Goal: Task Accomplishment & Management: Complete application form

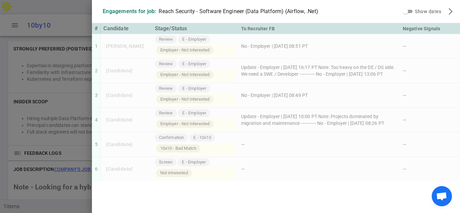
scroll to position [433, 0]
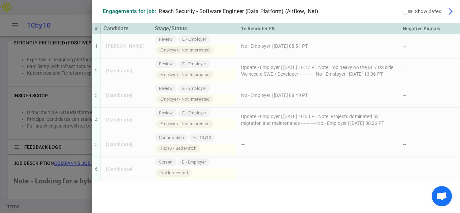
click at [451, 12] on span "arrow_forward_ios" at bounding box center [450, 11] width 8 height 8
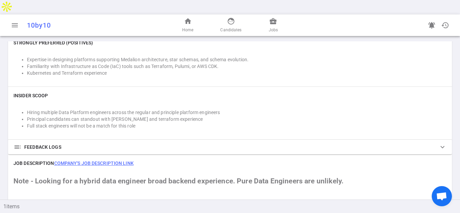
click at [283, 87] on div "INSIDER SCOOP Hiring multiple Data Platform engineers across the regular and pr…" at bounding box center [230, 113] width 444 height 53
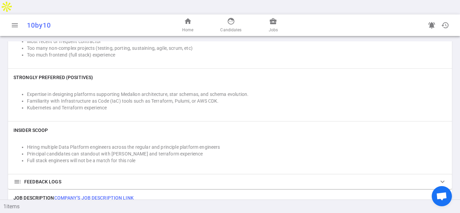
scroll to position [417, 0]
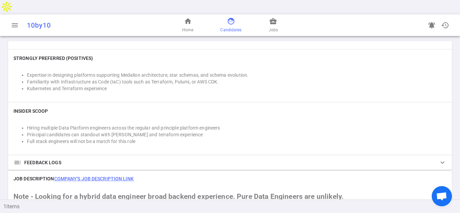
click at [232, 17] on span "face" at bounding box center [231, 21] width 8 height 8
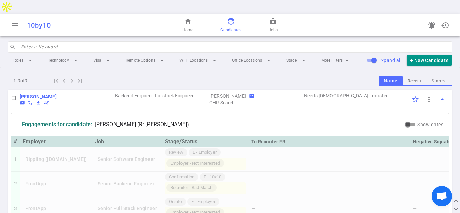
click at [272, 75] on div "1 - 9 of 9 first_page navigate_before navigate_next last_page Name Recent Starr…" at bounding box center [230, 80] width 444 height 11
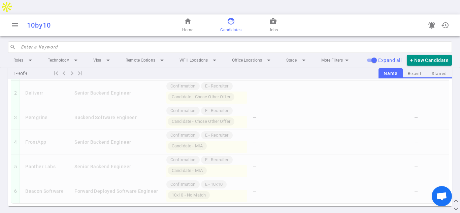
scroll to position [1020, 0]
click at [189, 17] on link "home Home" at bounding box center [187, 25] width 11 height 16
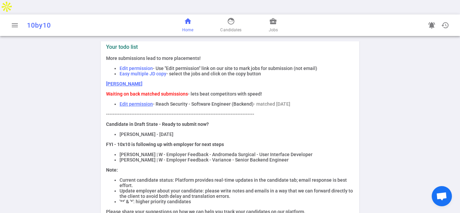
scroll to position [16, 0]
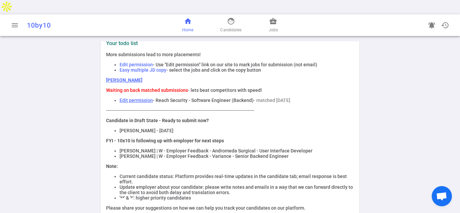
click at [142, 98] on link "Edit permission" at bounding box center [135, 100] width 33 height 5
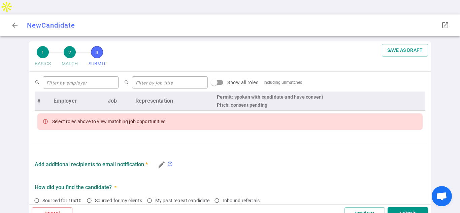
scroll to position [275, 0]
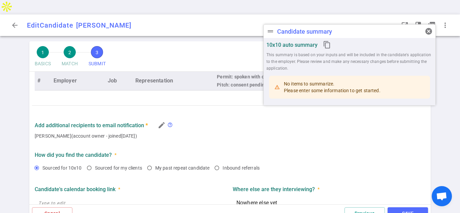
type textarea "Wants to round out his experience by working for a startup. Would also like the…"
type textarea "None noted"
radio input "true"
type textarea "Nowhere else yet"
radio input "true"
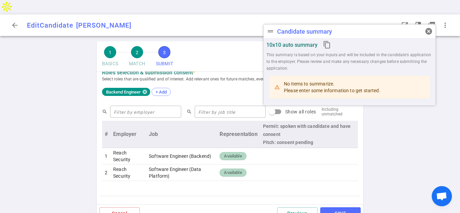
scroll to position [281, 0]
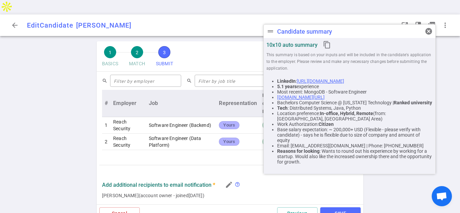
click at [426, 31] on span "cancel" at bounding box center [428, 31] width 8 height 8
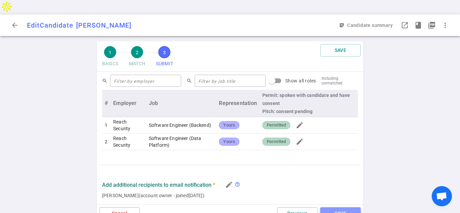
click at [348, 207] on button "SAVE" at bounding box center [340, 213] width 40 height 12
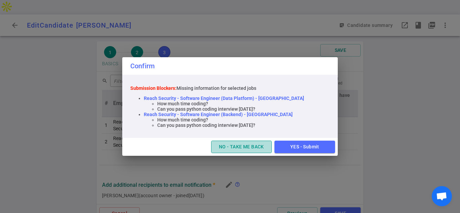
click at [256, 147] on button "NO - TAKE ME BACK" at bounding box center [241, 147] width 61 height 12
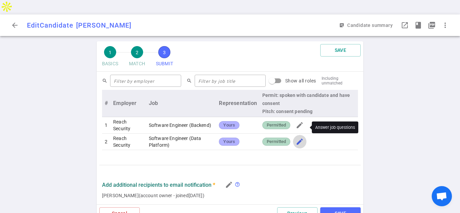
click at [299, 138] on span "edit" at bounding box center [300, 142] width 8 height 8
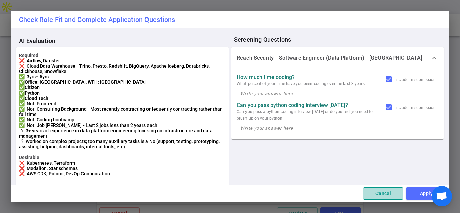
click at [380, 194] on button "Cancel" at bounding box center [383, 193] width 40 height 12
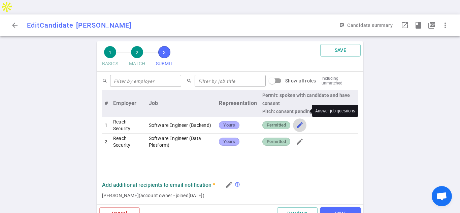
click at [303, 121] on span "edit" at bounding box center [300, 125] width 8 height 8
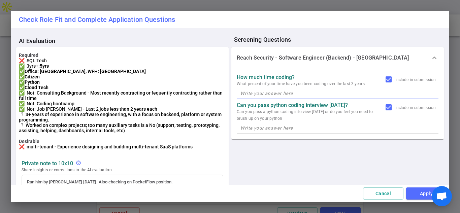
click at [276, 94] on textarea at bounding box center [337, 94] width 194 height 8
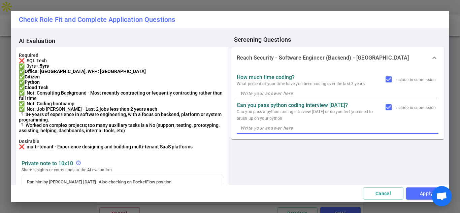
click at [275, 127] on textarea at bounding box center [337, 128] width 194 height 8
type textarea "Yes"
click at [270, 91] on textarea at bounding box center [337, 94] width 194 height 8
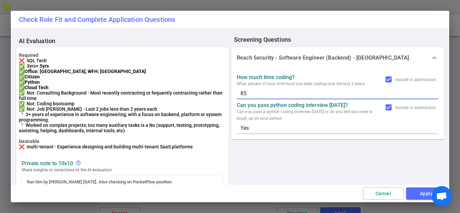
type textarea "85%"
click at [418, 195] on button "Apply" at bounding box center [426, 193] width 40 height 12
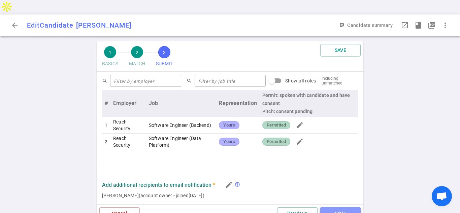
click at [341, 207] on button "SAVE" at bounding box center [340, 213] width 40 height 12
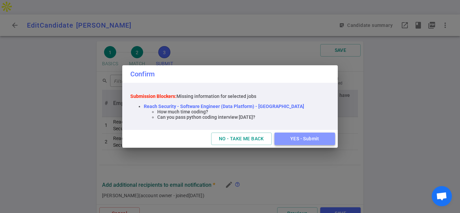
click at [300, 141] on button "YES - Submit" at bounding box center [304, 139] width 61 height 12
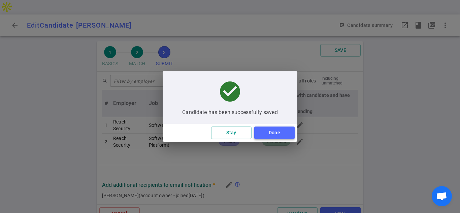
click at [280, 133] on button "Done" at bounding box center [274, 133] width 40 height 12
